Goal: Find specific page/section: Find specific page/section

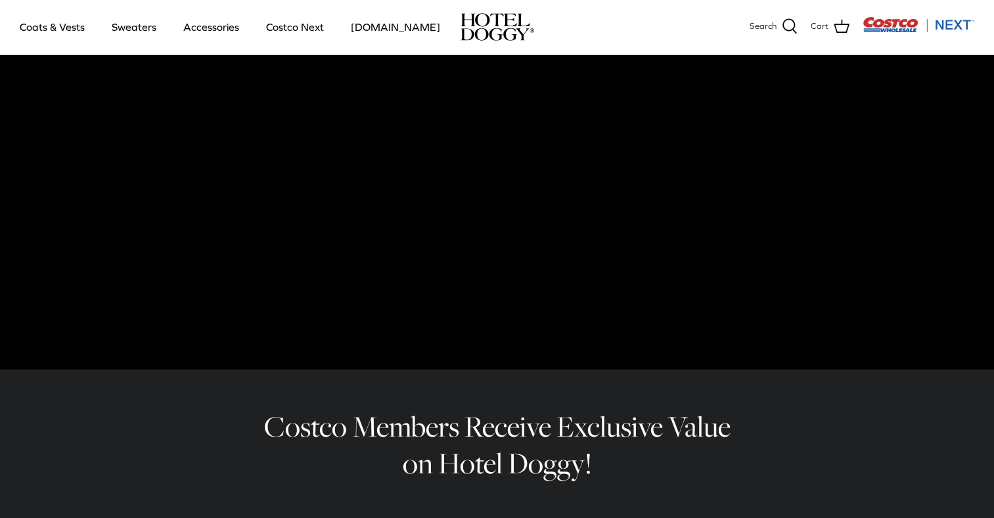
scroll to position [113, 0]
click at [215, 29] on link "Accessories" at bounding box center [210, 27] width 79 height 45
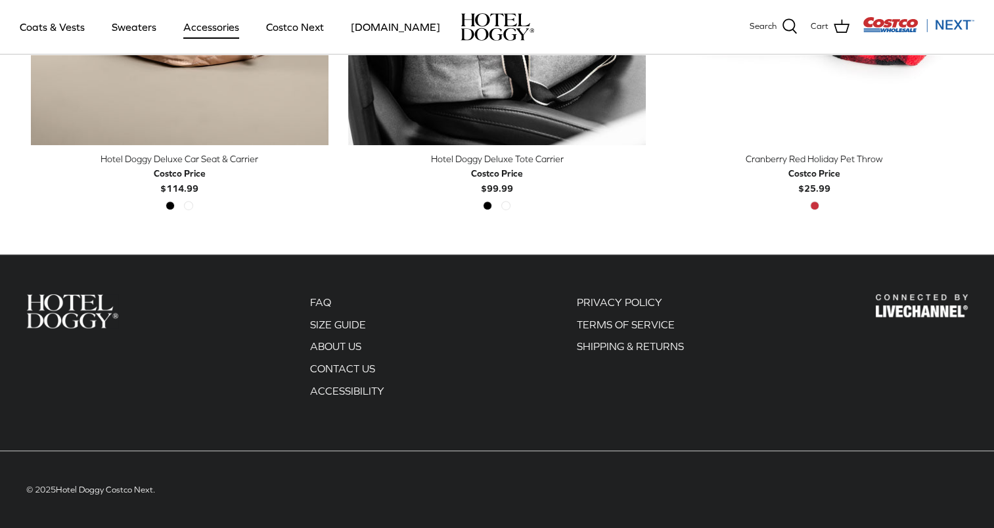
scroll to position [558, 0]
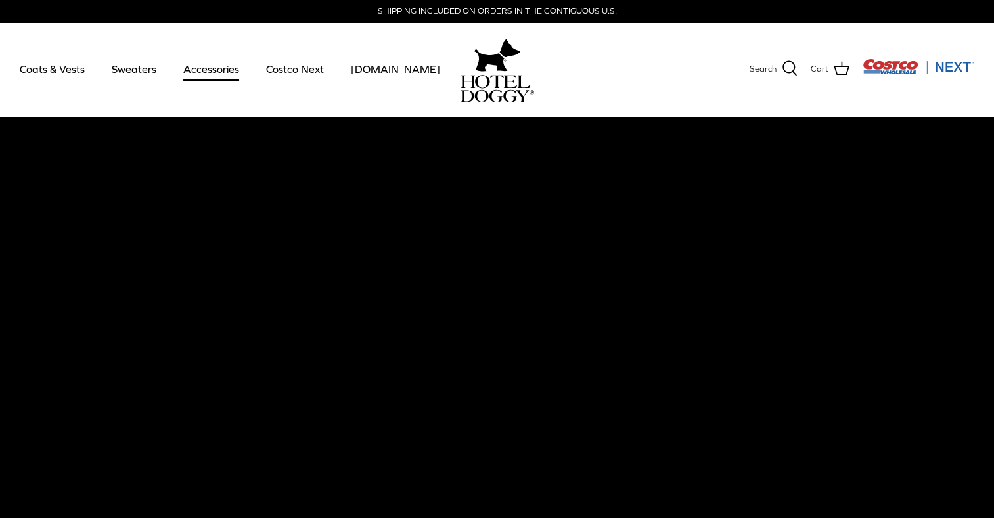
click at [204, 66] on link "Accessories" at bounding box center [210, 69] width 79 height 45
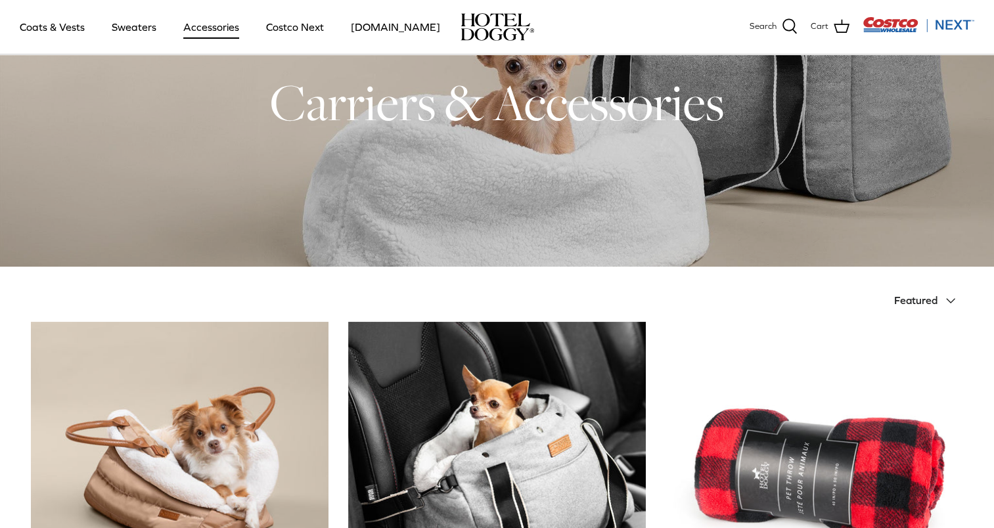
scroll to position [102, 0]
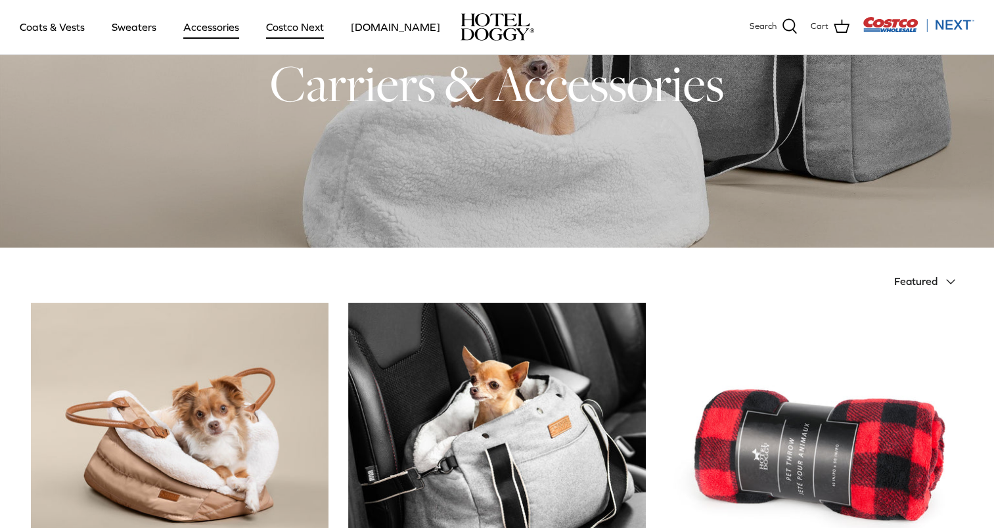
click at [299, 26] on link "Costco Next" at bounding box center [294, 27] width 81 height 45
